Goal: Check status: Check status

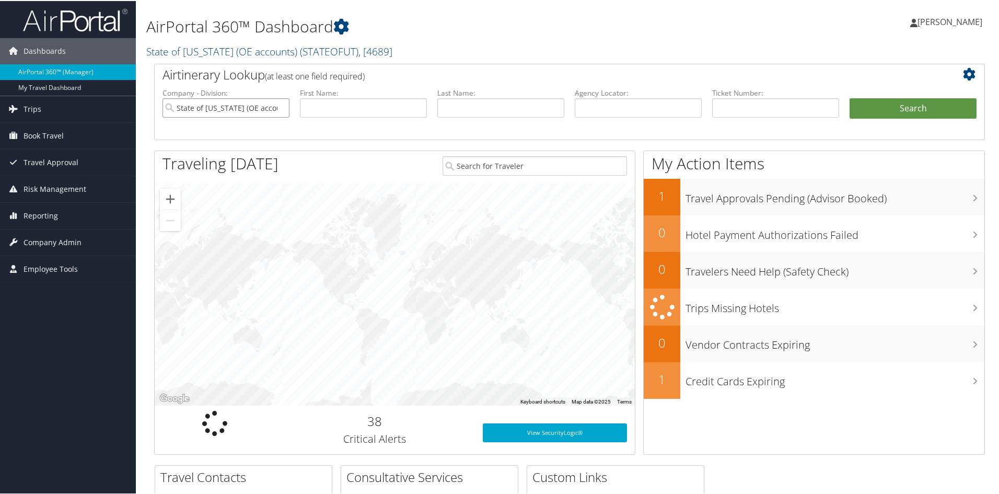
click at [281, 106] on input "State of Utah (OE accounts)" at bounding box center [226, 106] width 127 height 19
click at [745, 112] on input "text" at bounding box center [775, 106] width 127 height 19
paste input "8900897701011"
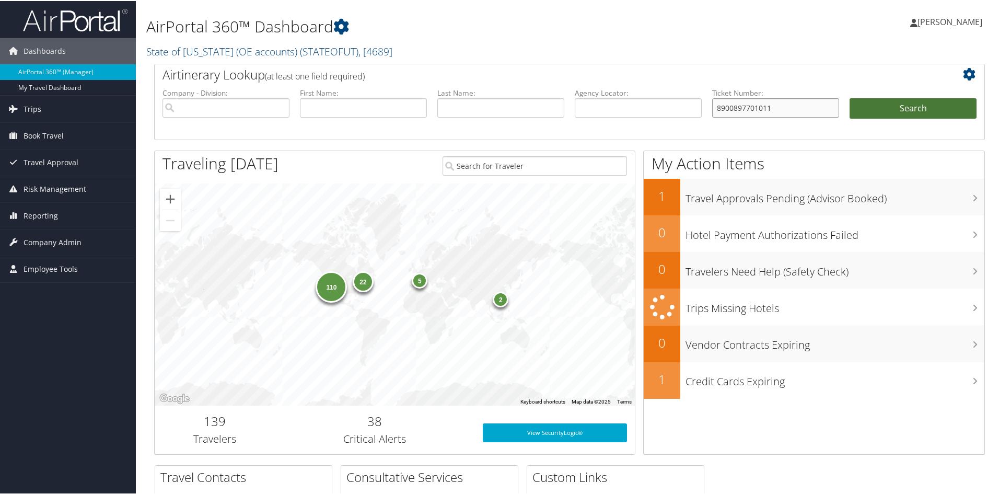
type input "8900897701011"
click at [895, 109] on button "Search" at bounding box center [913, 107] width 127 height 21
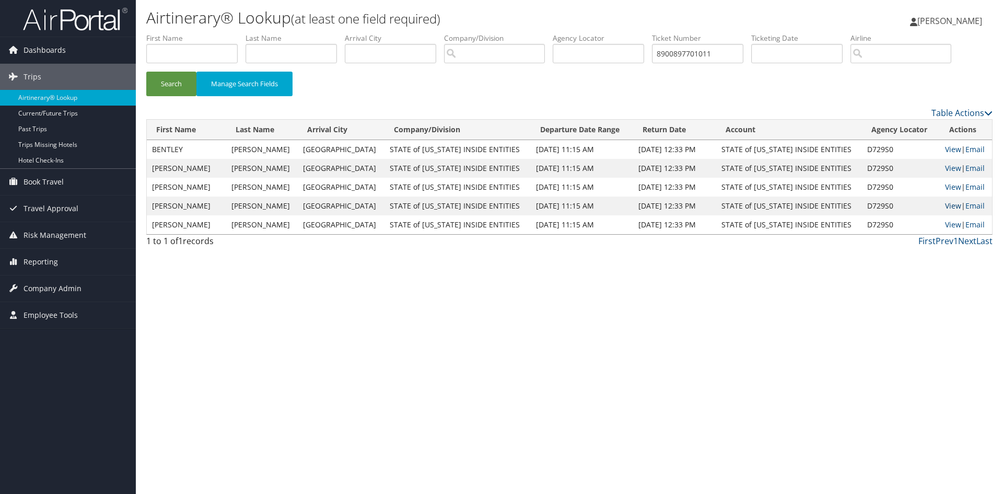
click at [946, 206] on link "View" at bounding box center [953, 206] width 16 height 10
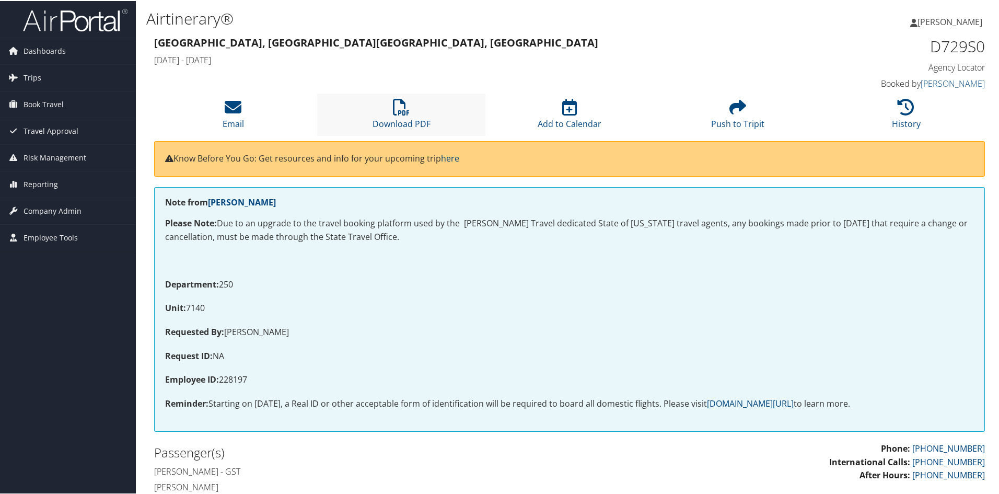
click at [401, 115] on li "Download PDF" at bounding box center [401, 113] width 168 height 42
